Goal: Task Accomplishment & Management: Use online tool/utility

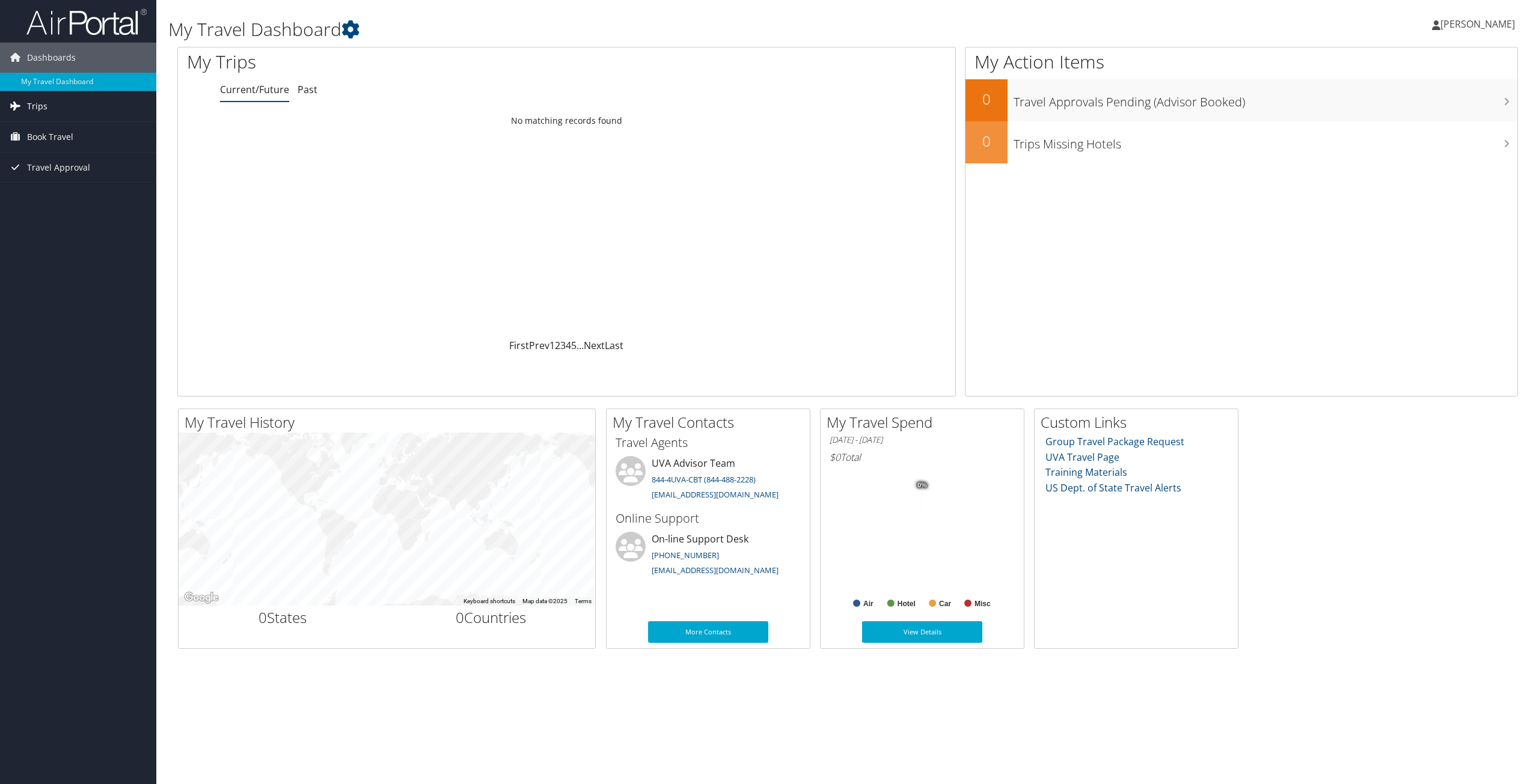
click at [114, 103] on link "Trips" at bounding box center [78, 106] width 156 height 30
click at [98, 129] on link "Current/Future Trips" at bounding box center [78, 130] width 156 height 18
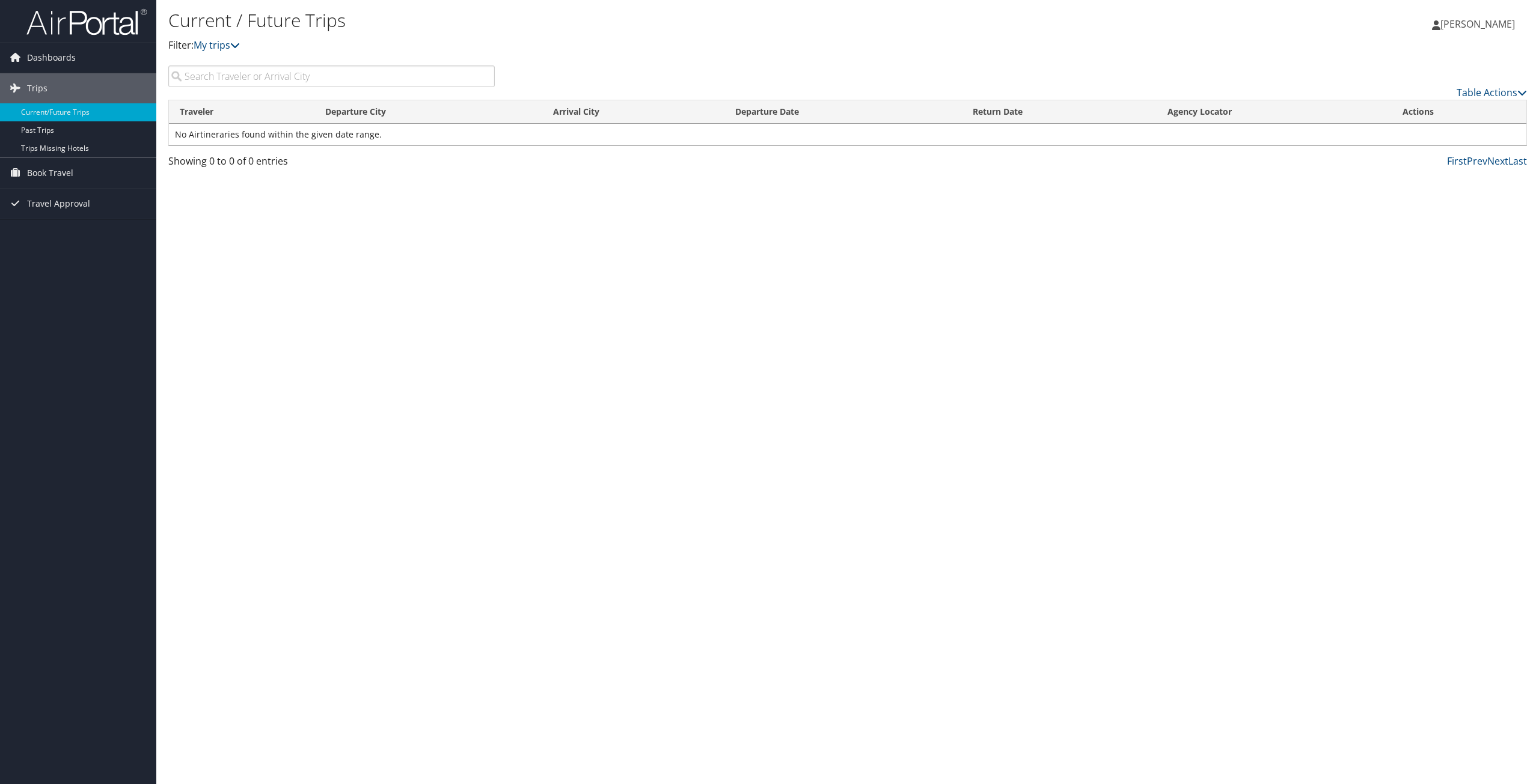
click at [289, 80] on input "search" at bounding box center [331, 76] width 326 height 21
type input "[GEOGRAPHIC_DATA]"
click at [83, 170] on link "Book Travel" at bounding box center [78, 173] width 156 height 30
click at [107, 193] on link "Agent Booking Request" at bounding box center [78, 197] width 156 height 18
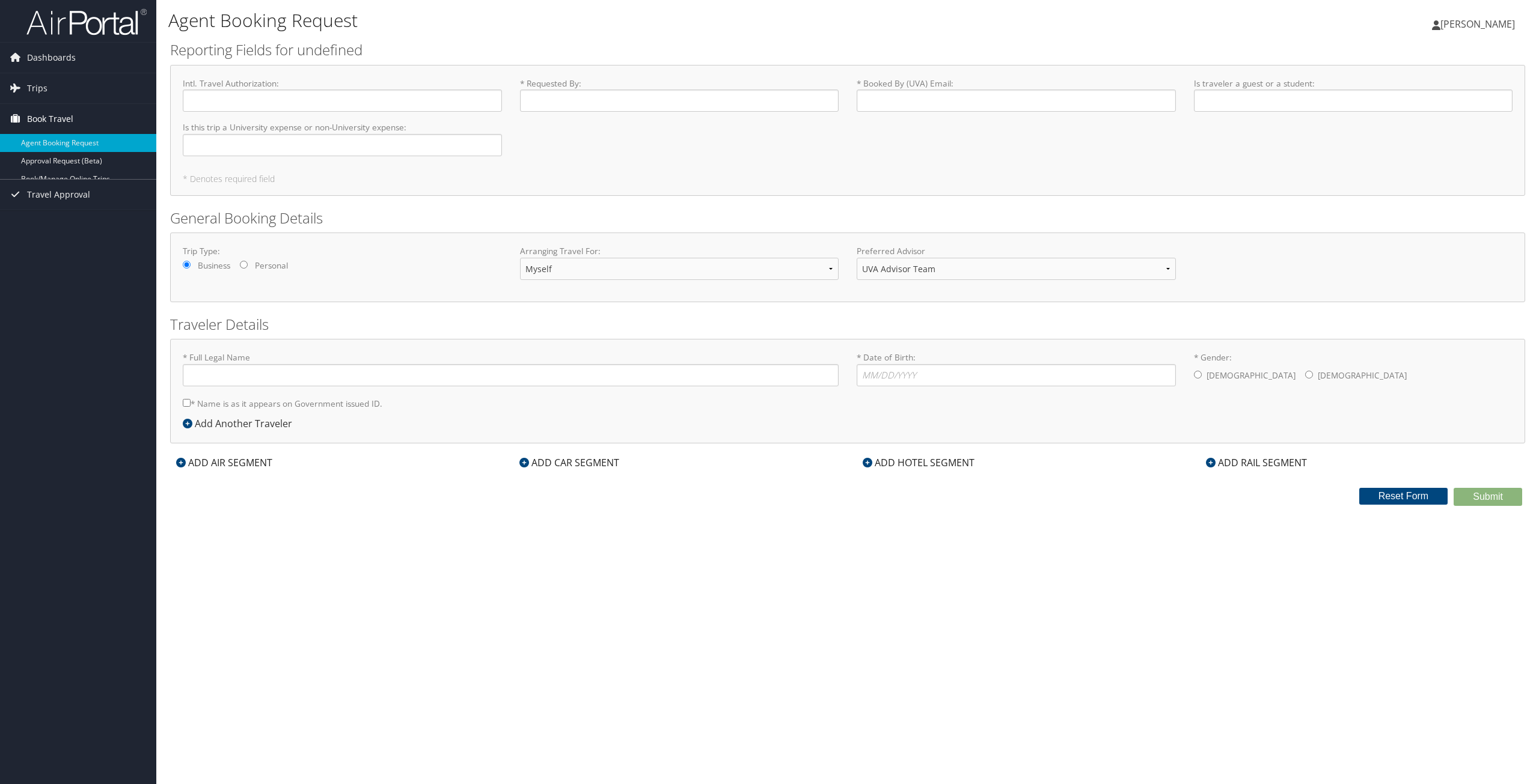
type input "[PERSON_NAME]"
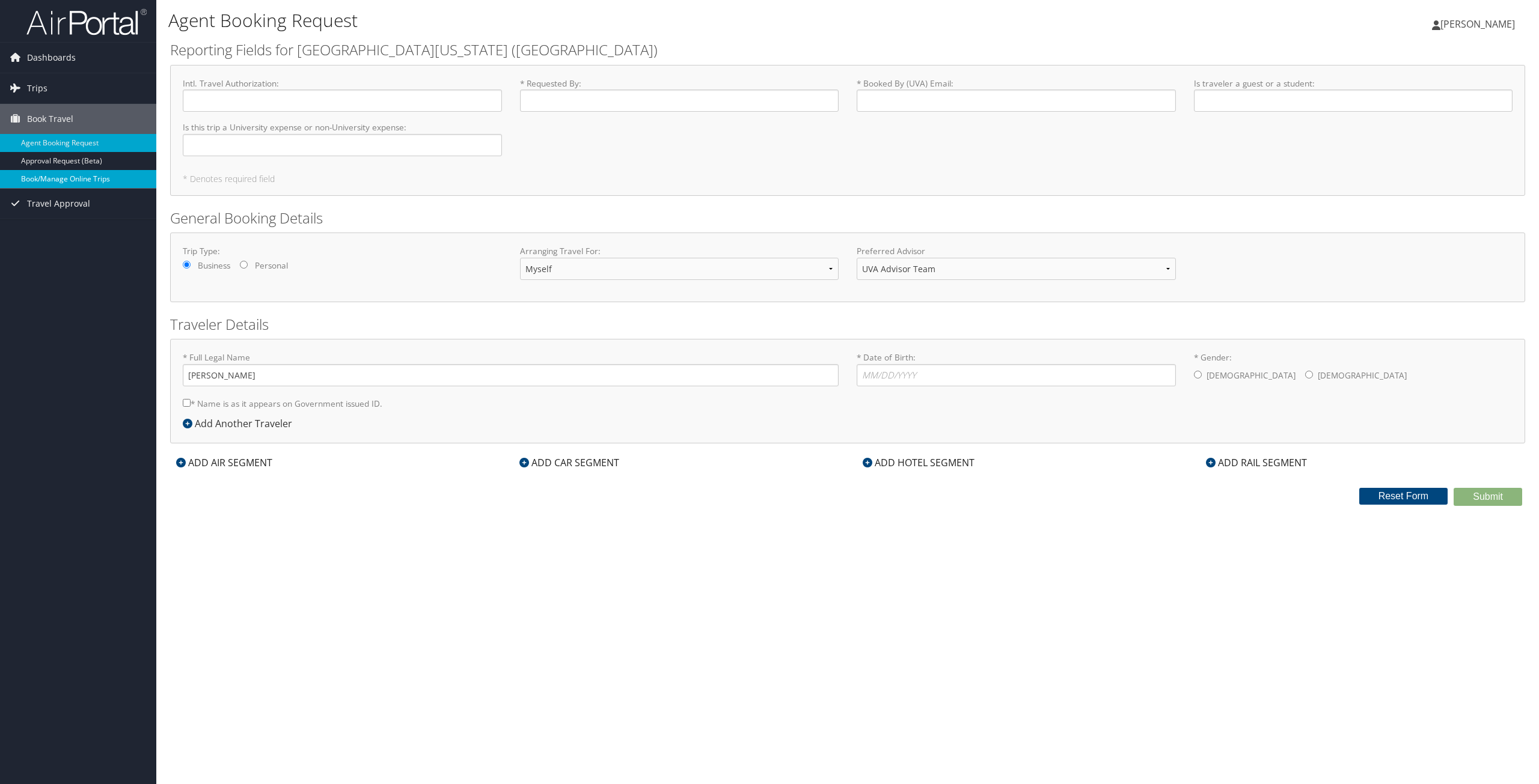
click at [95, 181] on link "Book/Manage Online Trips" at bounding box center [78, 178] width 156 height 18
